Goal: Information Seeking & Learning: Learn about a topic

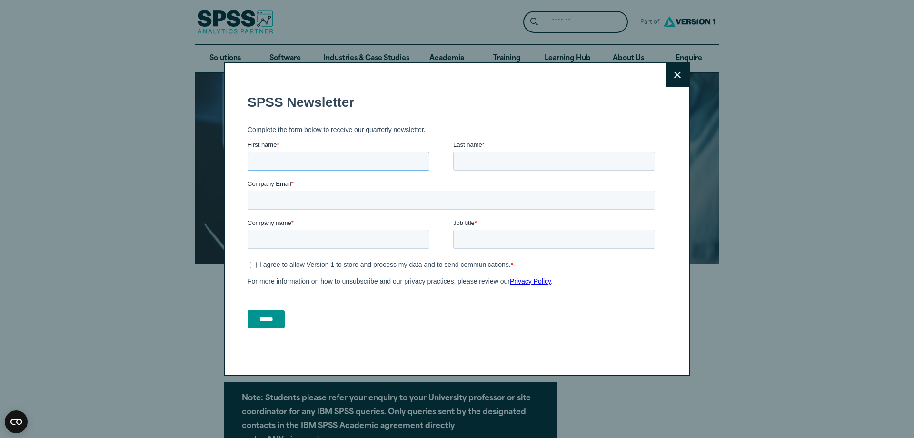
click at [334, 160] on input "First name *" at bounding box center [339, 160] width 182 height 19
click at [277, 162] on input "First name *" at bounding box center [339, 160] width 182 height 19
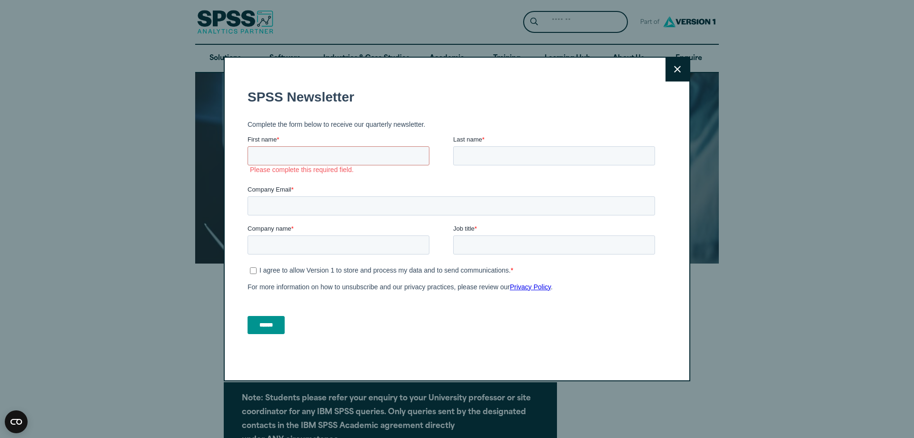
click at [683, 63] on button "Close" at bounding box center [678, 70] width 24 height 24
click at [681, 68] on button "Close" at bounding box center [678, 70] width 24 height 24
